Goal: Task Accomplishment & Management: Manage account settings

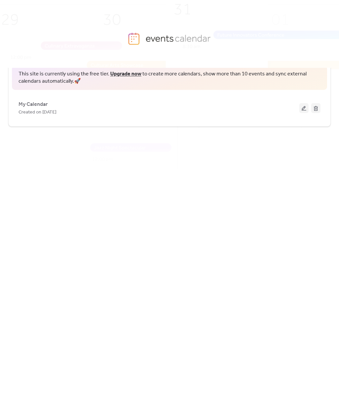
click at [190, 108] on div "My Calendar Created on [DATE]" at bounding box center [159, 108] width 281 height 16
click at [302, 110] on button at bounding box center [303, 108] width 9 height 10
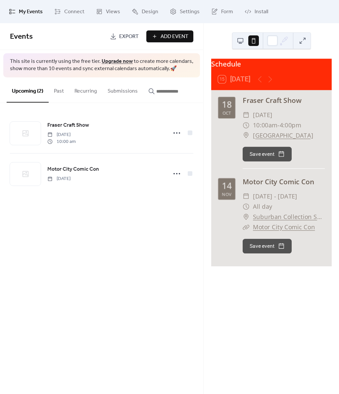
click at [128, 136] on div "Fraser Craft Show [DATE] 10:00 am" at bounding box center [105, 133] width 116 height 24
click at [133, 135] on div "Fraser Craft Show [DATE] 10:00 am" at bounding box center [105, 133] width 116 height 24
click at [176, 135] on icon at bounding box center [176, 133] width 11 height 11
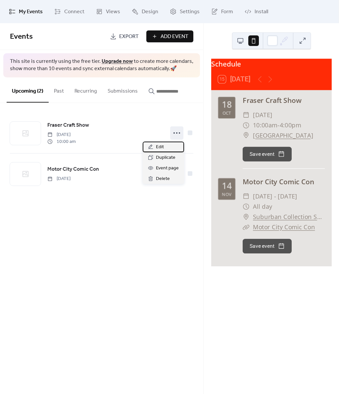
click at [171, 147] on div "Edit" at bounding box center [163, 147] width 41 height 11
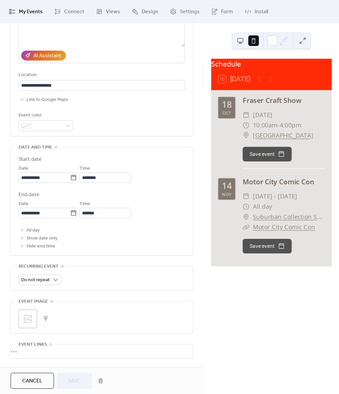
scroll to position [106, 0]
click at [77, 181] on icon at bounding box center [73, 177] width 7 height 7
click at [70, 181] on input "**********" at bounding box center [45, 177] width 52 height 11
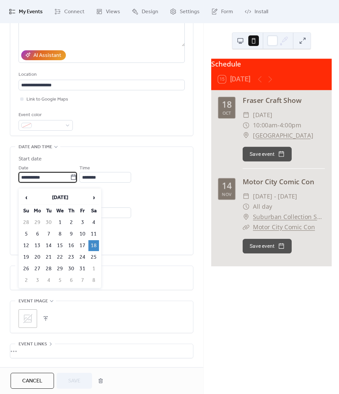
click at [92, 196] on span "›" at bounding box center [94, 197] width 10 height 13
click at [92, 197] on span "›" at bounding box center [94, 197] width 10 height 13
click at [91, 198] on span "›" at bounding box center [94, 197] width 10 height 13
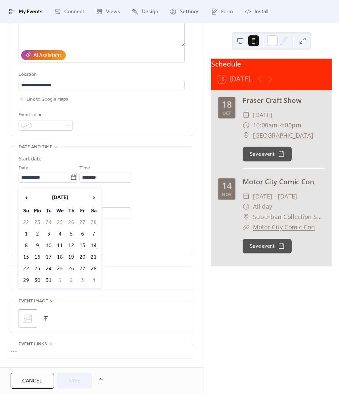
click at [94, 232] on td "7" at bounding box center [93, 234] width 11 height 11
type input "**********"
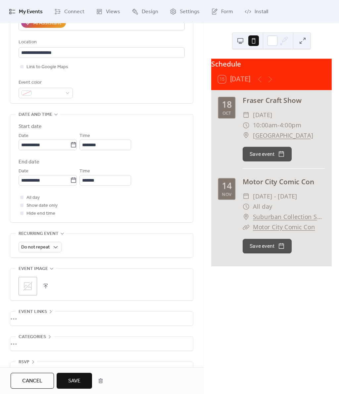
scroll to position [145, 0]
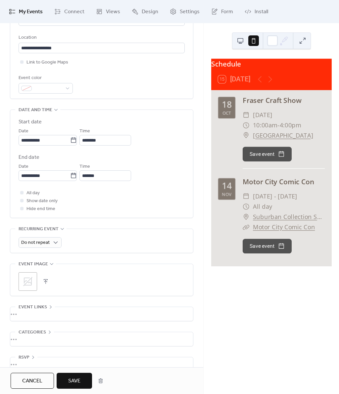
click at [75, 379] on span "Save" at bounding box center [74, 381] width 12 height 8
